Goal: Find specific page/section: Find specific page/section

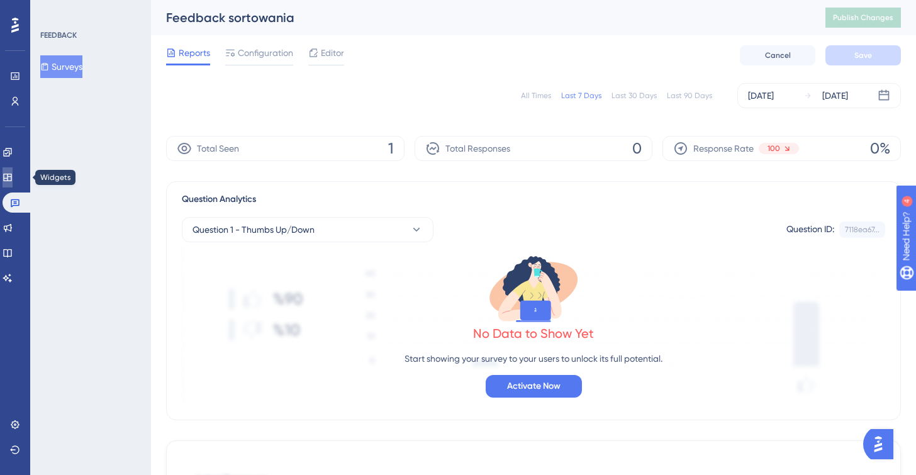
click at [11, 176] on icon at bounding box center [7, 178] width 8 height 8
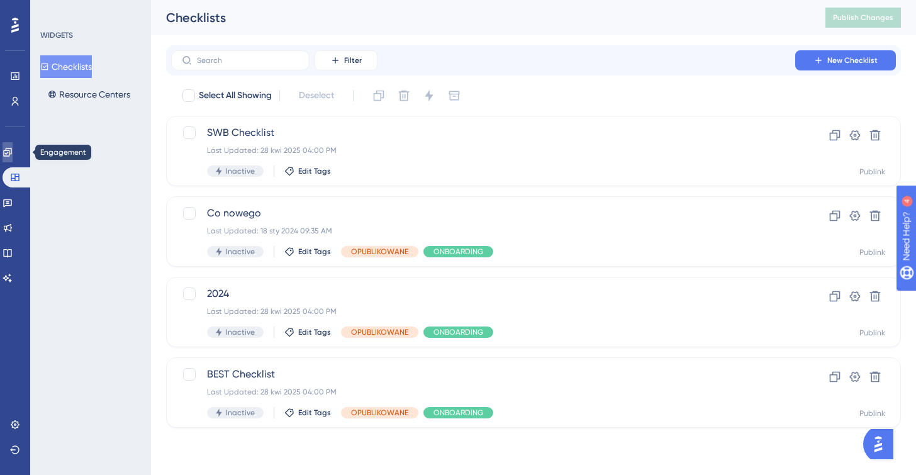
click at [13, 154] on icon at bounding box center [8, 152] width 10 height 10
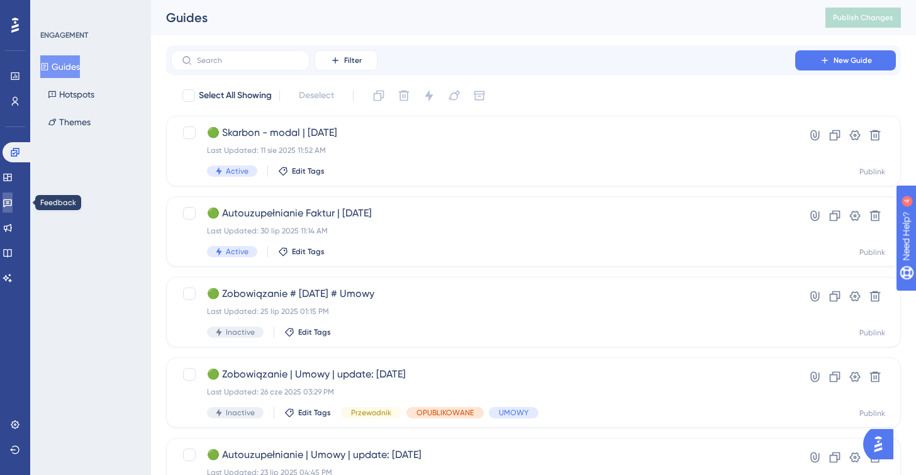
click at [12, 205] on icon at bounding box center [7, 203] width 9 height 8
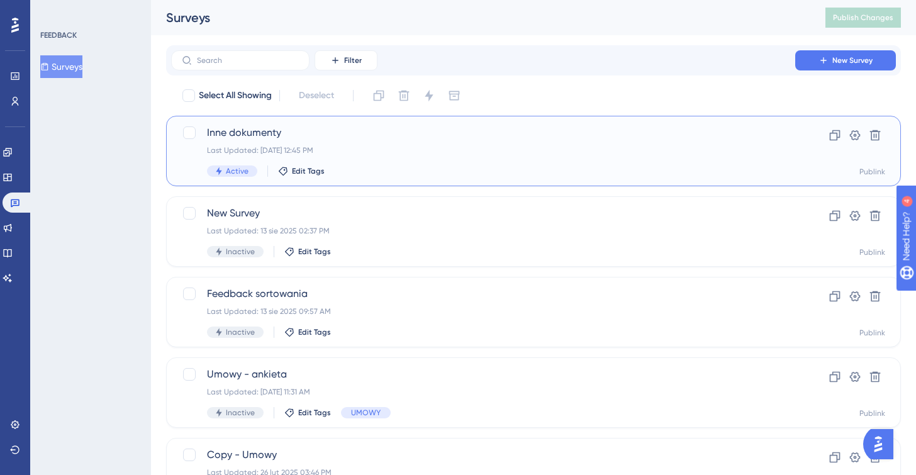
click at [380, 141] on div "Inne dokumenty Last Updated: [DATE] 12:45 PM Active Edit Tags" at bounding box center [483, 151] width 552 height 52
